Goal: Information Seeking & Learning: Learn about a topic

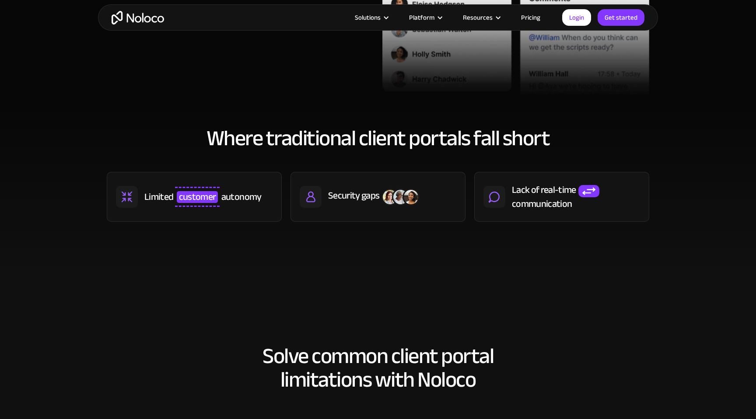
scroll to position [18, 0]
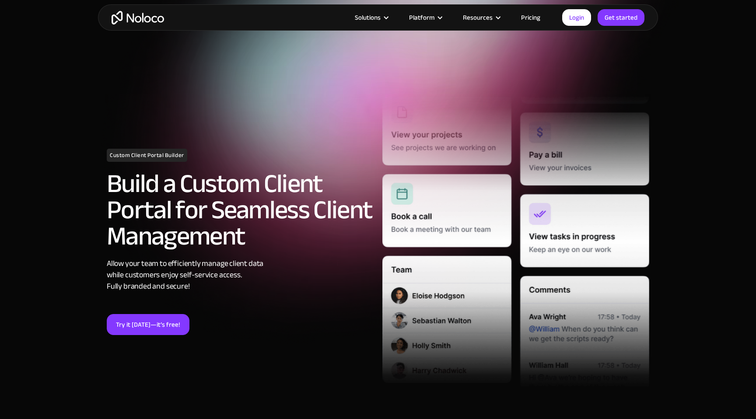
click at [528, 17] on link "Pricing" at bounding box center [530, 17] width 41 height 11
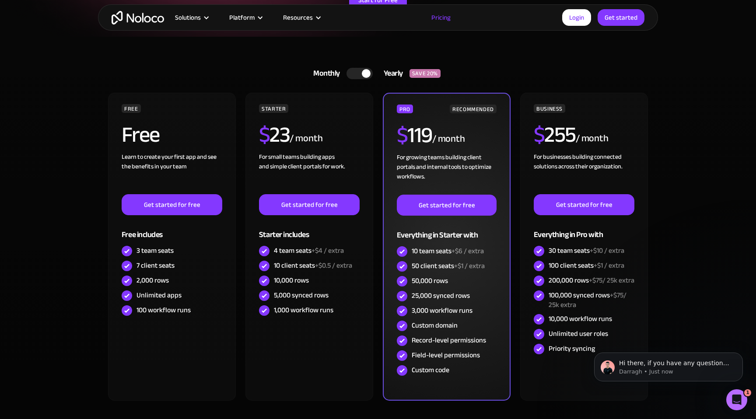
scroll to position [152, 0]
